Goal: Navigation & Orientation: Find specific page/section

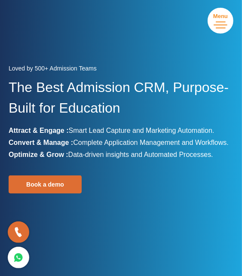
click at [0, 0] on span "Menu" at bounding box center [0, 0] width 0 height 0
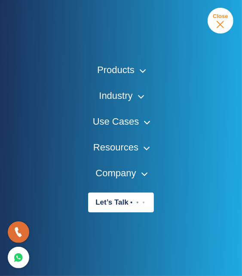
click at [0, 0] on span "Close" at bounding box center [0, 0] width 0 height 0
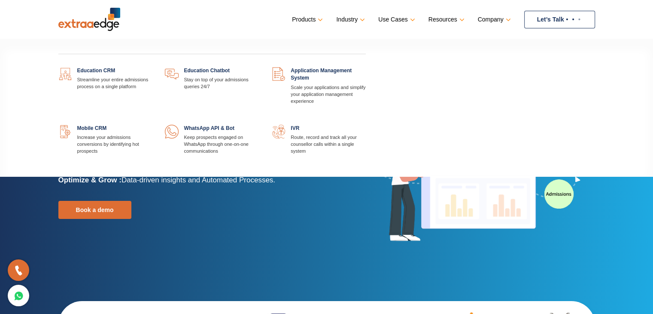
click at [152, 67] on link at bounding box center [152, 67] width 0 height 0
